Goal: Information Seeking & Learning: Learn about a topic

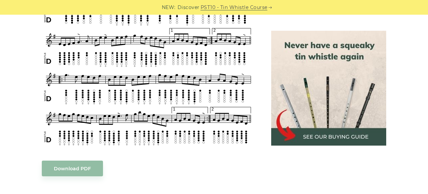
scroll to position [452, 0]
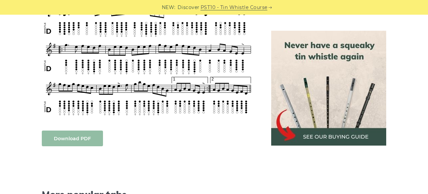
click at [91, 138] on body "NEW: Discover PST10 - Tin Whistle Course Lessons Fingering Charts Tabs & Notes …" at bounding box center [214, 153] width 428 height 1210
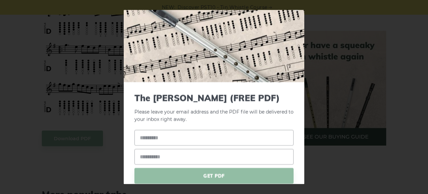
scroll to position [0, 0]
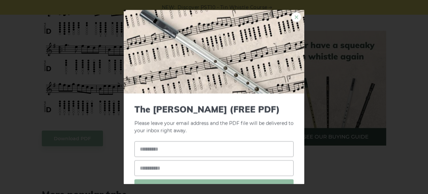
click at [296, 16] on link "×" at bounding box center [296, 17] width 10 height 10
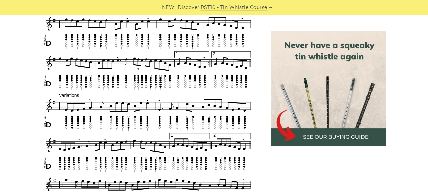
scroll to position [313, 0]
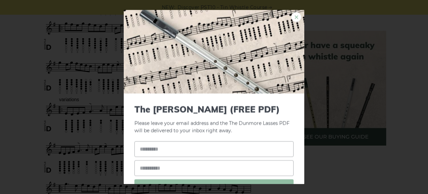
click at [297, 16] on link "×" at bounding box center [296, 17] width 10 height 10
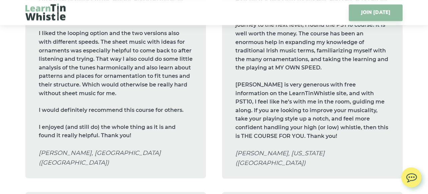
scroll to position [2921, 0]
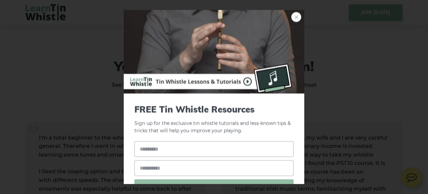
click at [298, 18] on link "×" at bounding box center [296, 17] width 10 height 10
